Goal: Find specific page/section: Find specific page/section

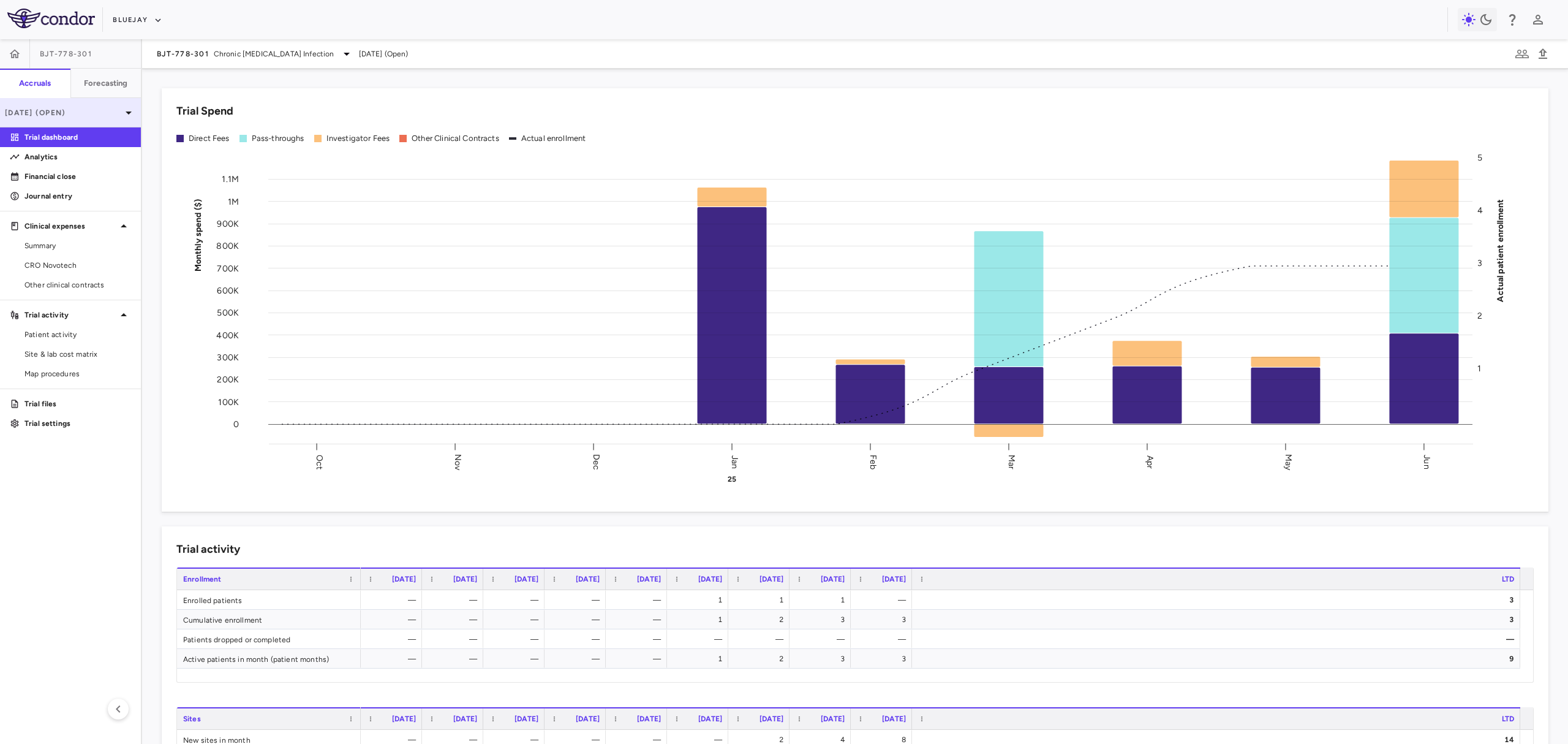
click at [77, 107] on p "[DATE] (Open)" at bounding box center [63, 112] width 116 height 11
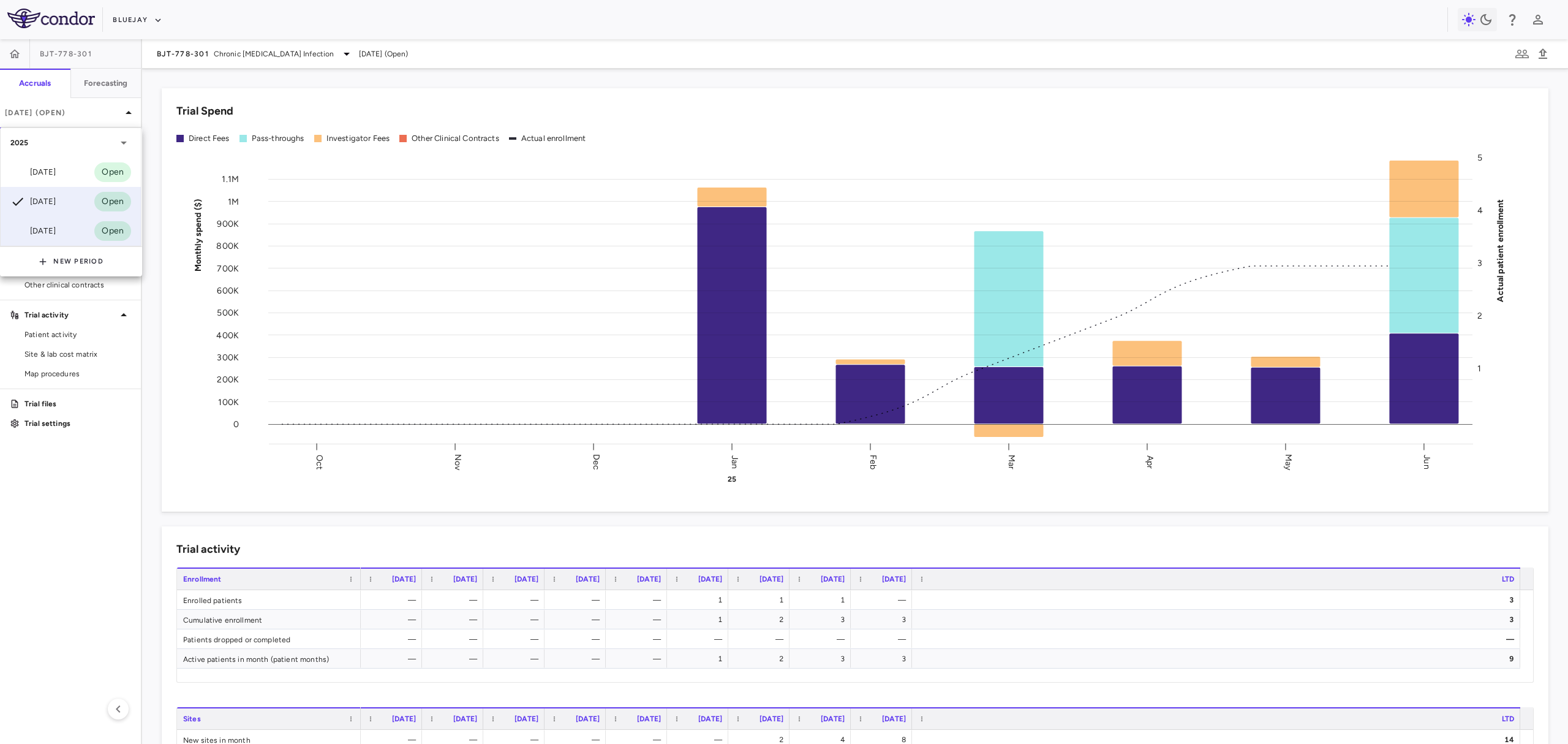
click at [84, 226] on div "[DATE] Open" at bounding box center [71, 230] width 140 height 29
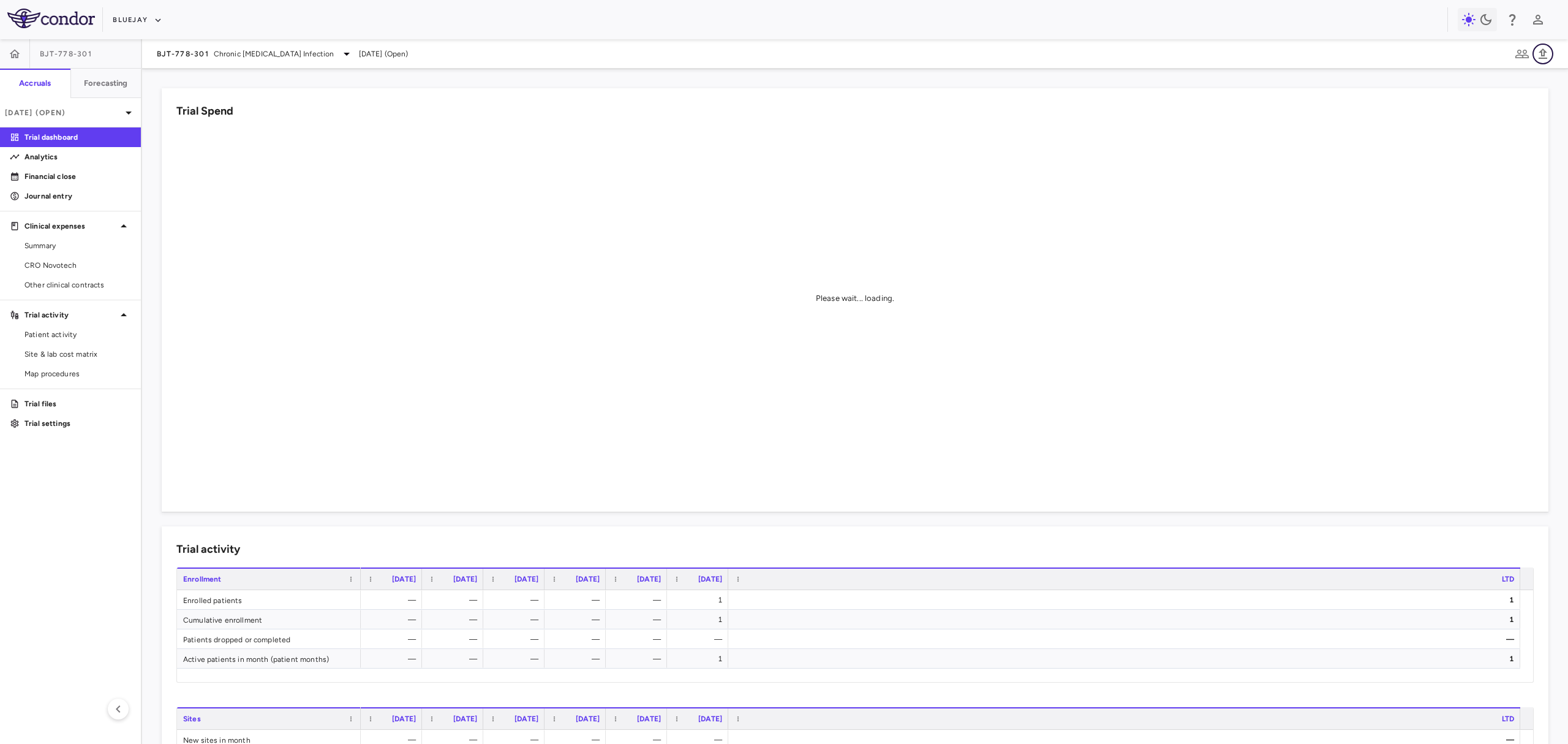
click at [1539, 54] on icon "button" at bounding box center [1543, 54] width 15 height 15
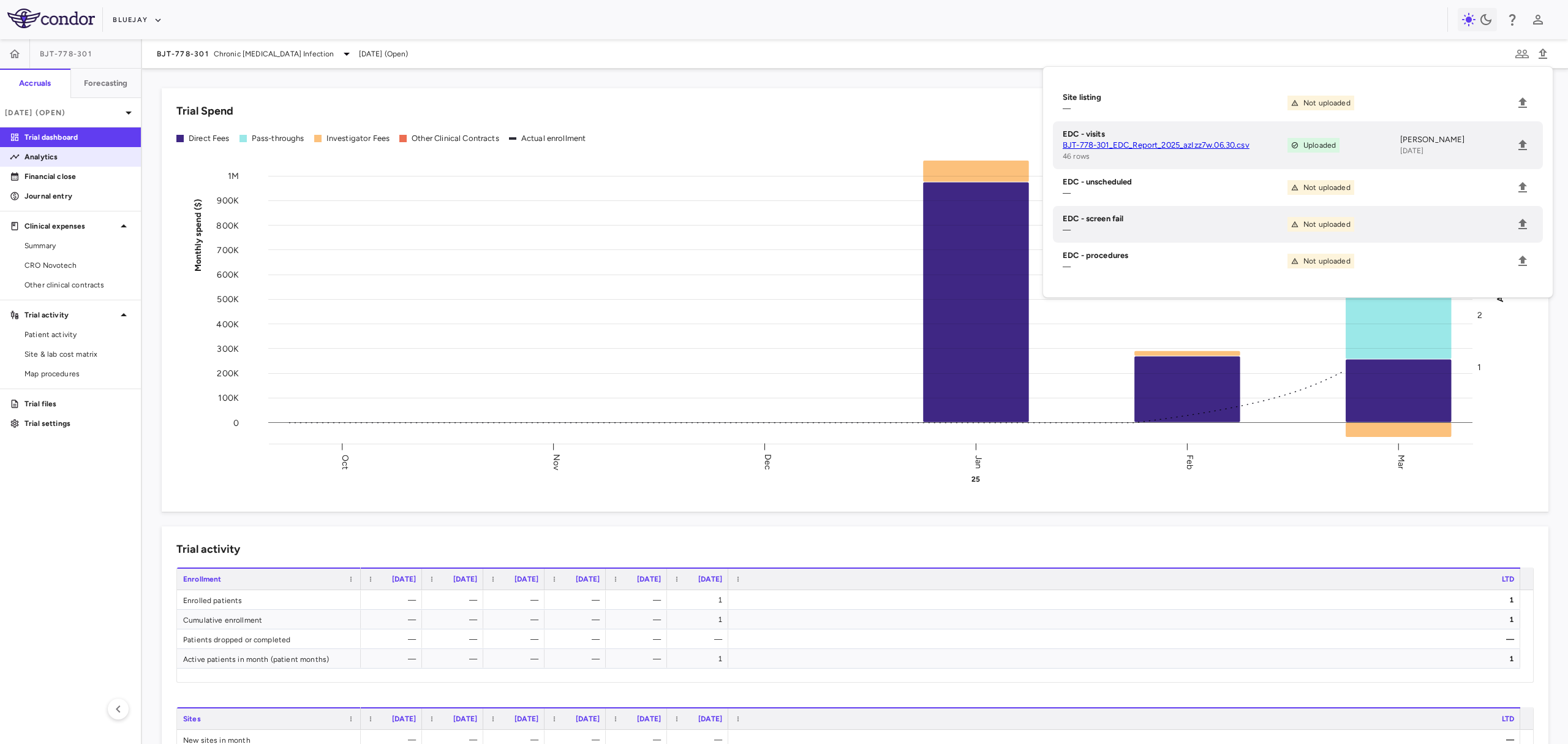
click at [48, 158] on p "Analytics" at bounding box center [78, 156] width 107 height 11
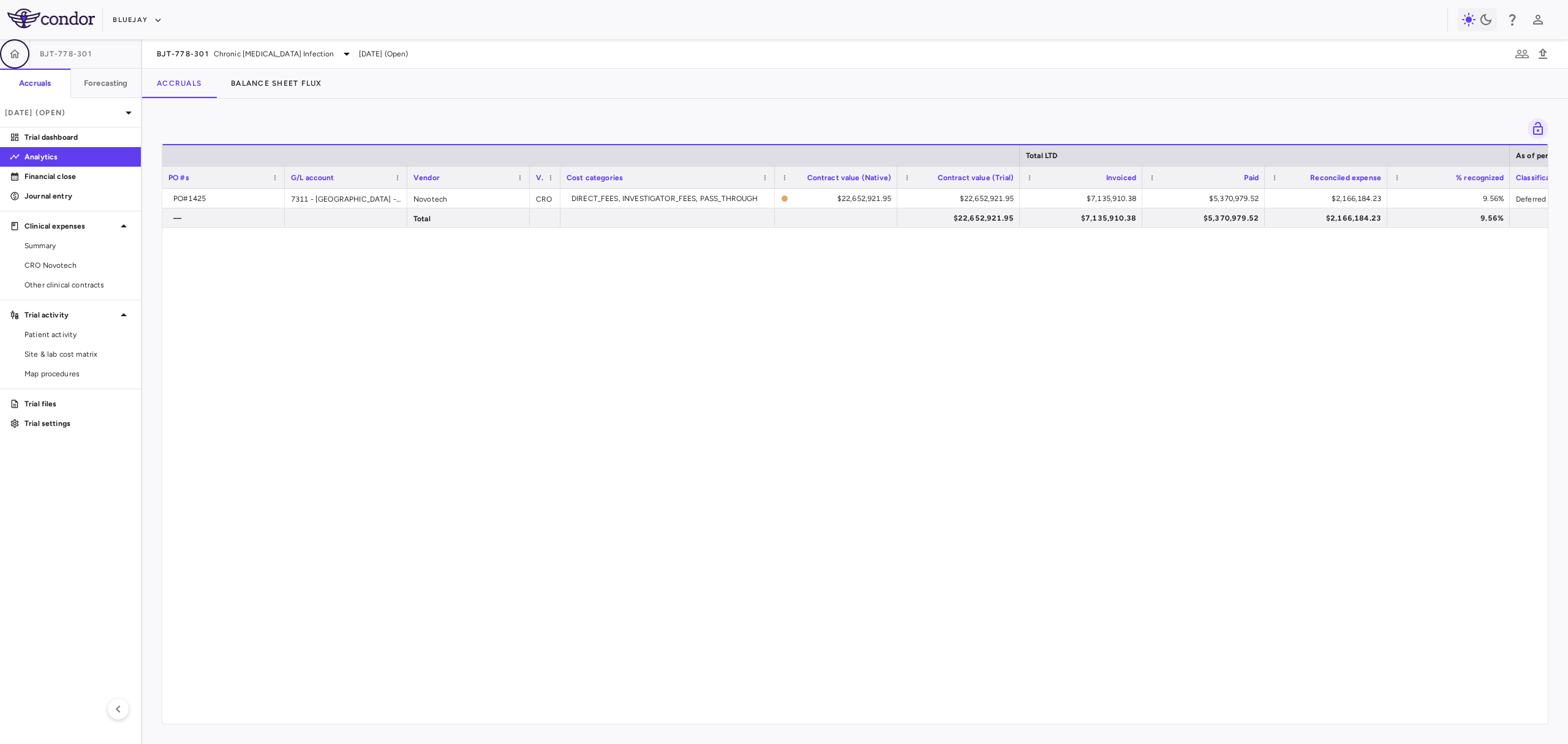
click at [18, 54] on icon "button" at bounding box center [14, 53] width 13 height 13
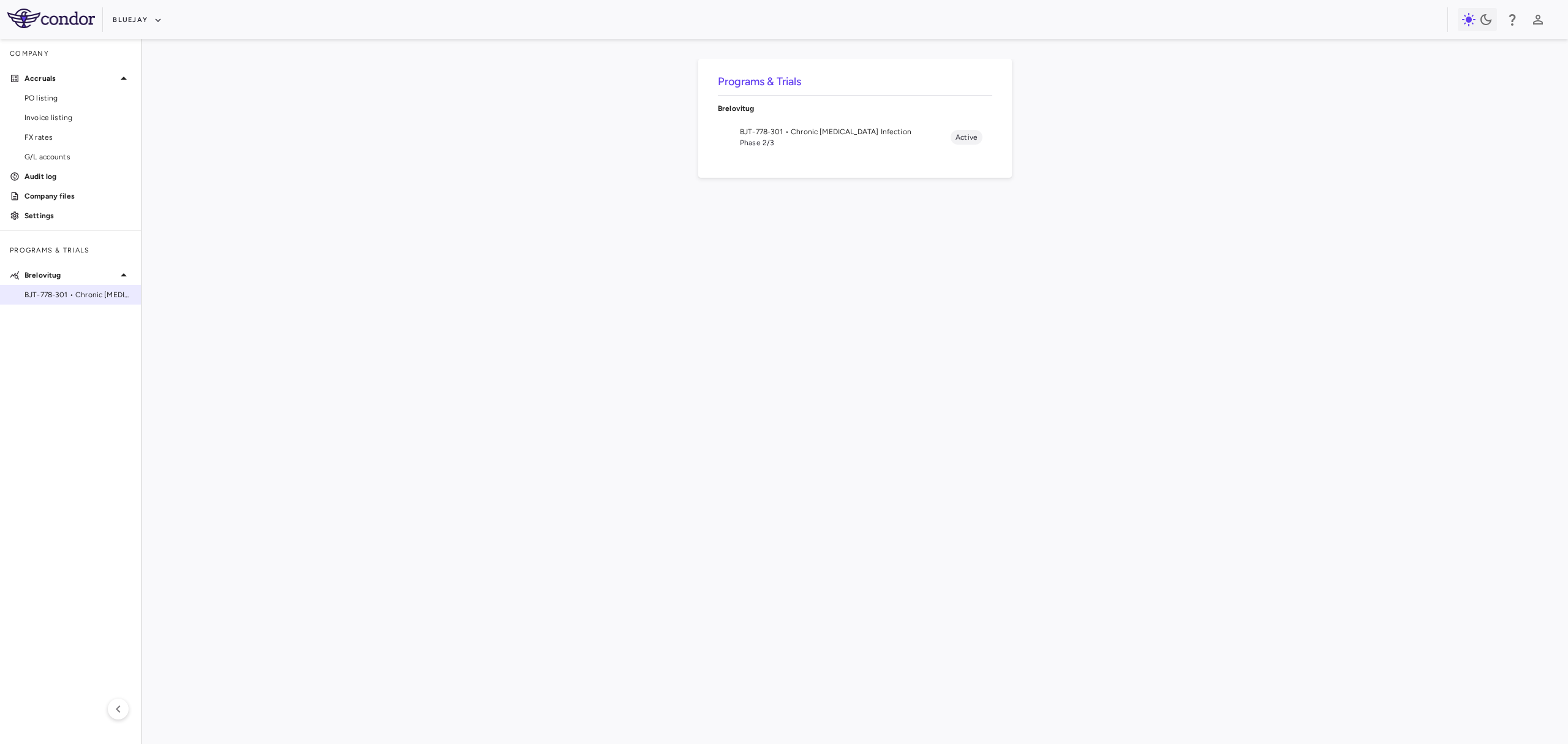
click at [89, 297] on span "BJT-778-301 • Chronic [MEDICAL_DATA] Infection" at bounding box center [78, 294] width 107 height 11
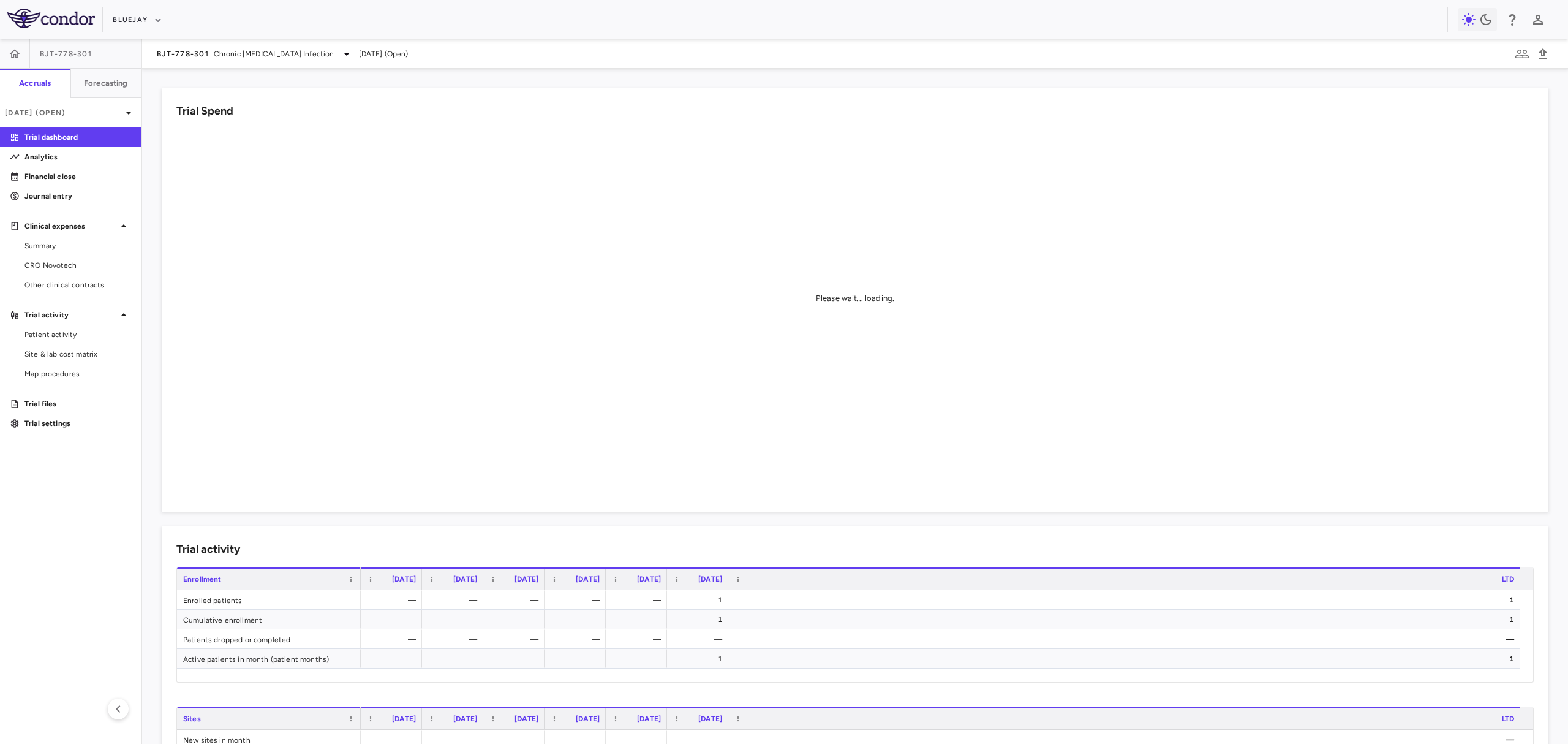
scroll to position [554, 0]
